Goal: Find specific page/section: Find specific page/section

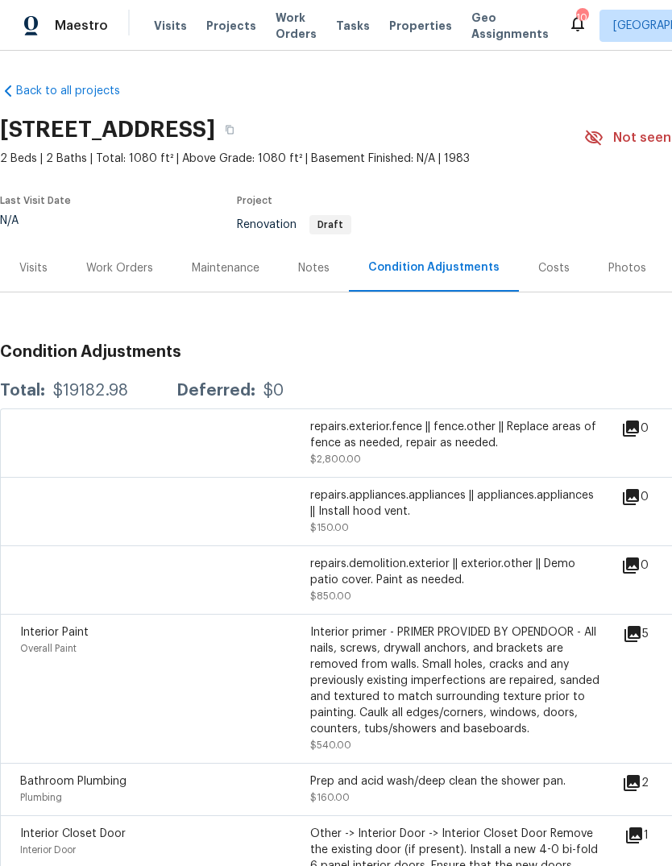
click at [170, 30] on span "Visits" at bounding box center [170, 26] width 33 height 16
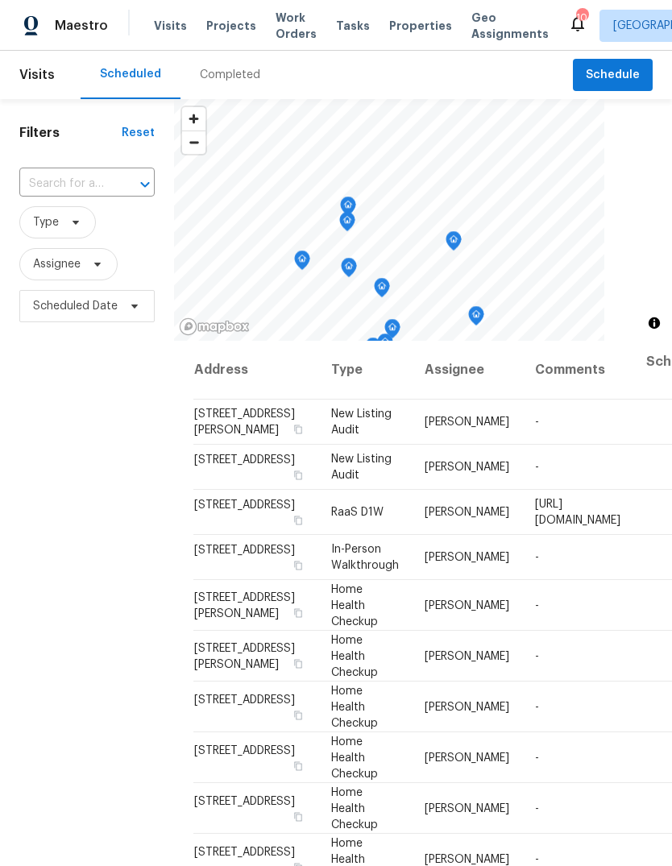
click at [224, 80] on div "Completed" at bounding box center [230, 75] width 60 height 16
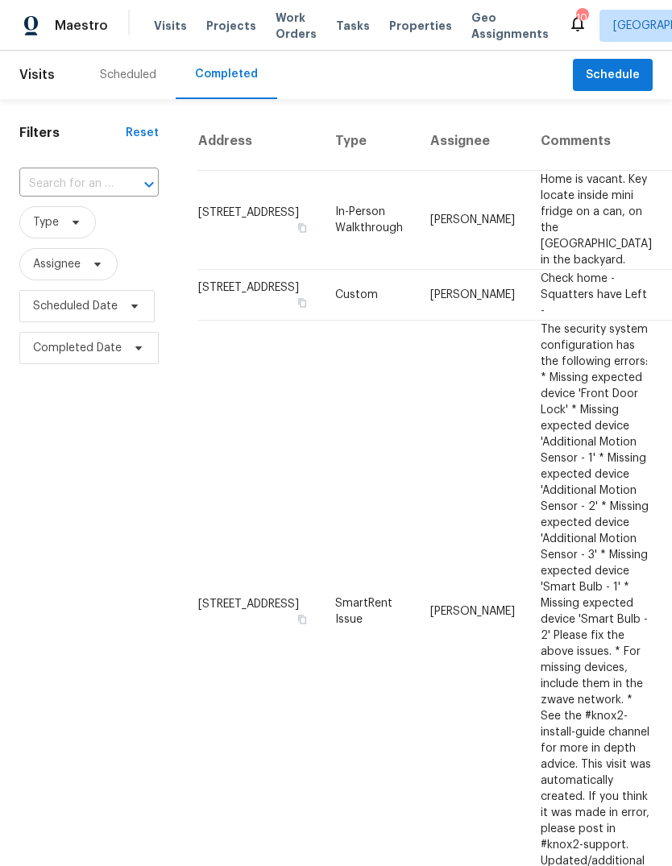
click at [406, 24] on span "Properties" at bounding box center [420, 26] width 63 height 16
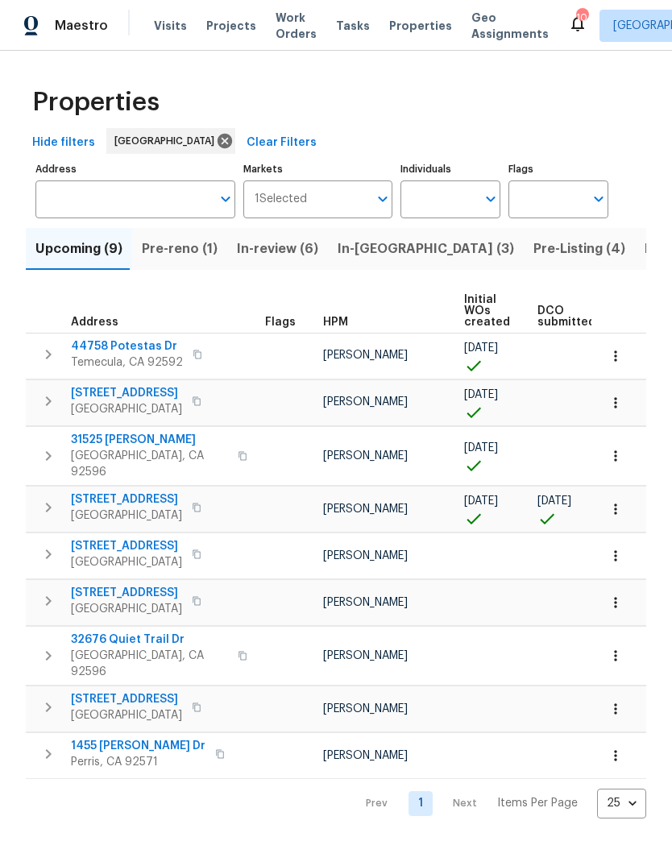
click at [533, 255] on span "Pre-Listing (4)" at bounding box center [579, 249] width 92 height 23
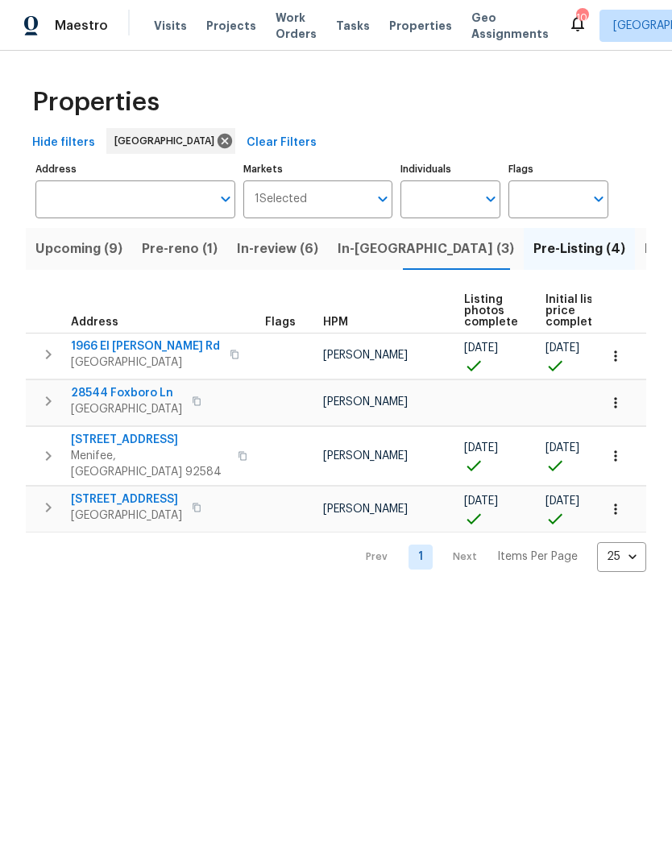
click at [105, 251] on span "Upcoming (9)" at bounding box center [78, 249] width 87 height 23
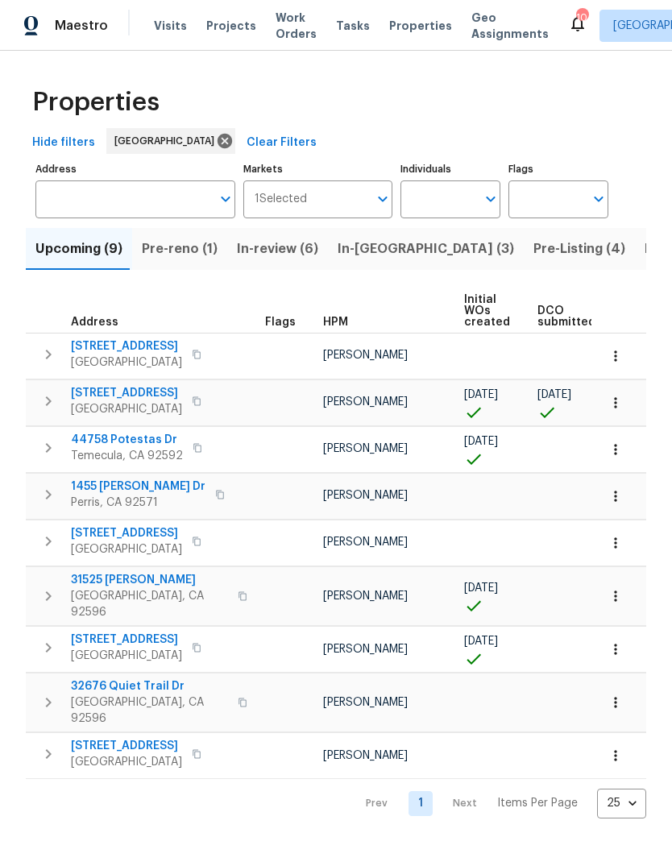
click at [192, 251] on span "Pre-reno (1)" at bounding box center [180, 249] width 76 height 23
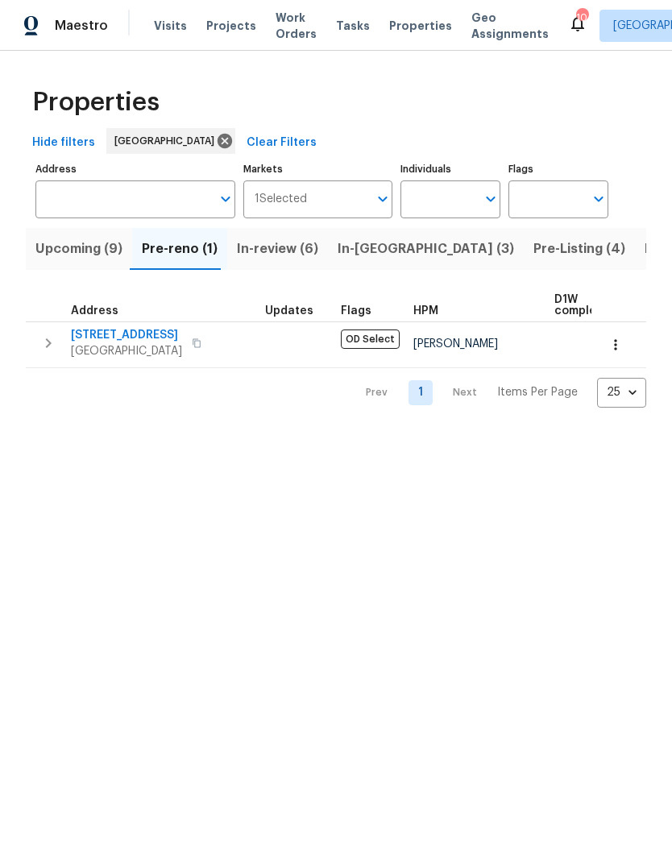
click at [448, 204] on input "Individuals" at bounding box center [439, 200] width 76 height 38
type input "[PERSON_NAME]"
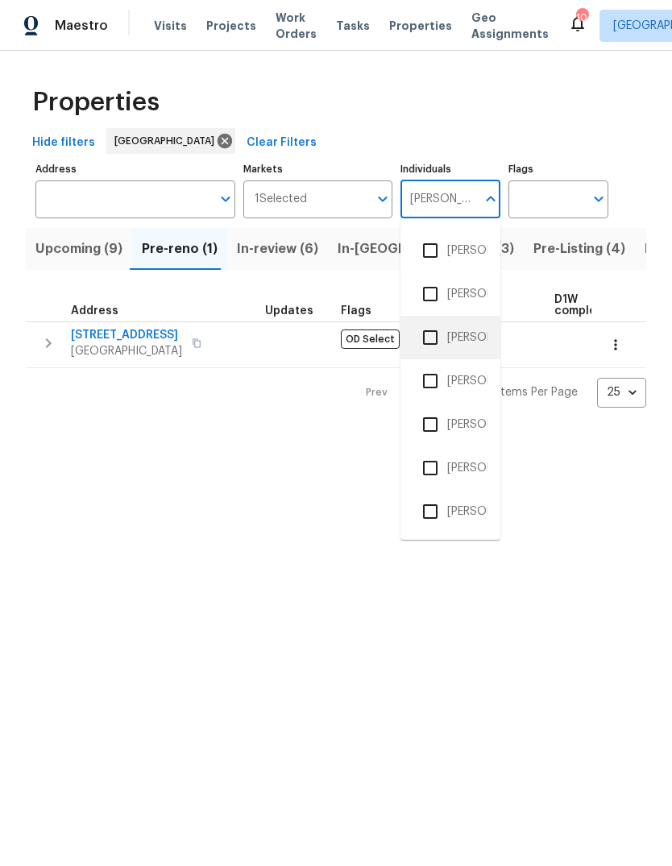
click at [467, 334] on li "[PERSON_NAME]" at bounding box center [450, 338] width 74 height 34
